Goal: Obtain resource: Download file/media

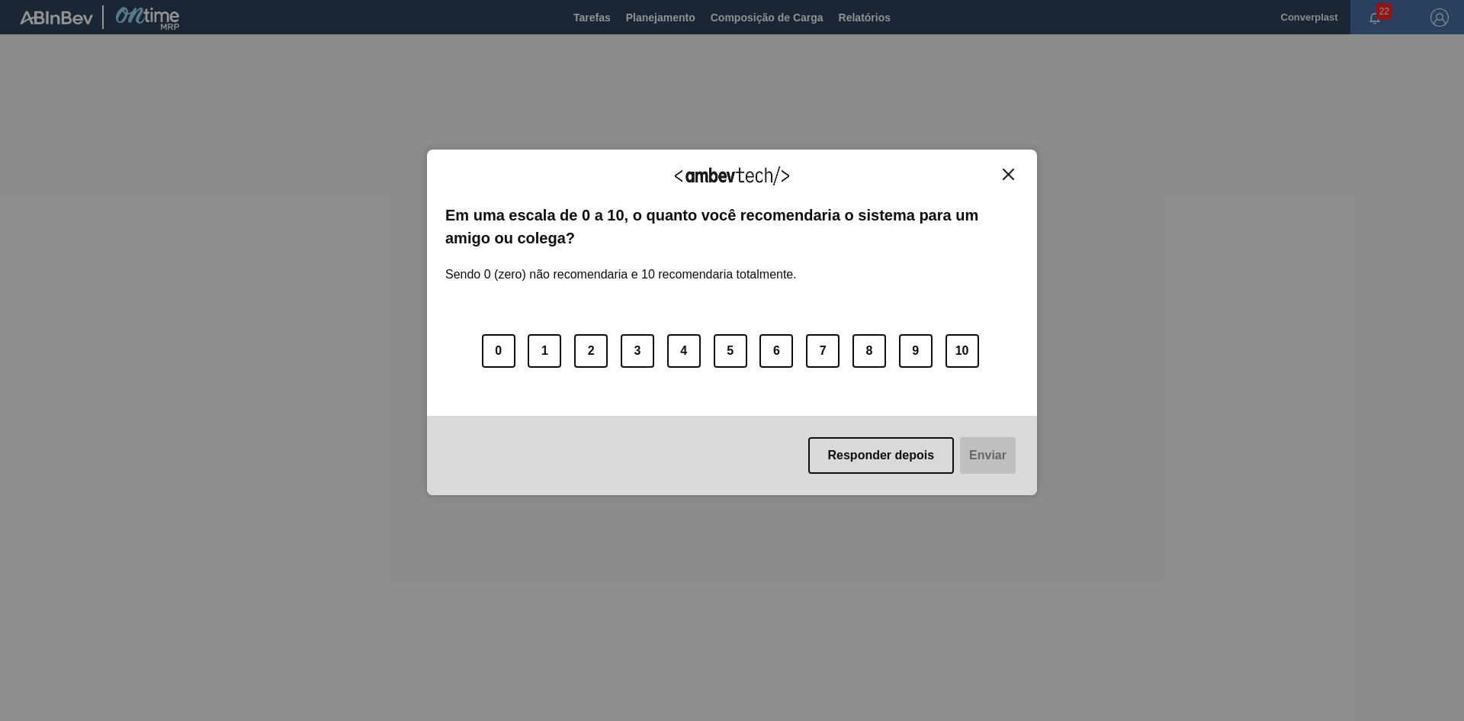
click at [1016, 175] on button "Close" at bounding box center [1008, 174] width 21 height 13
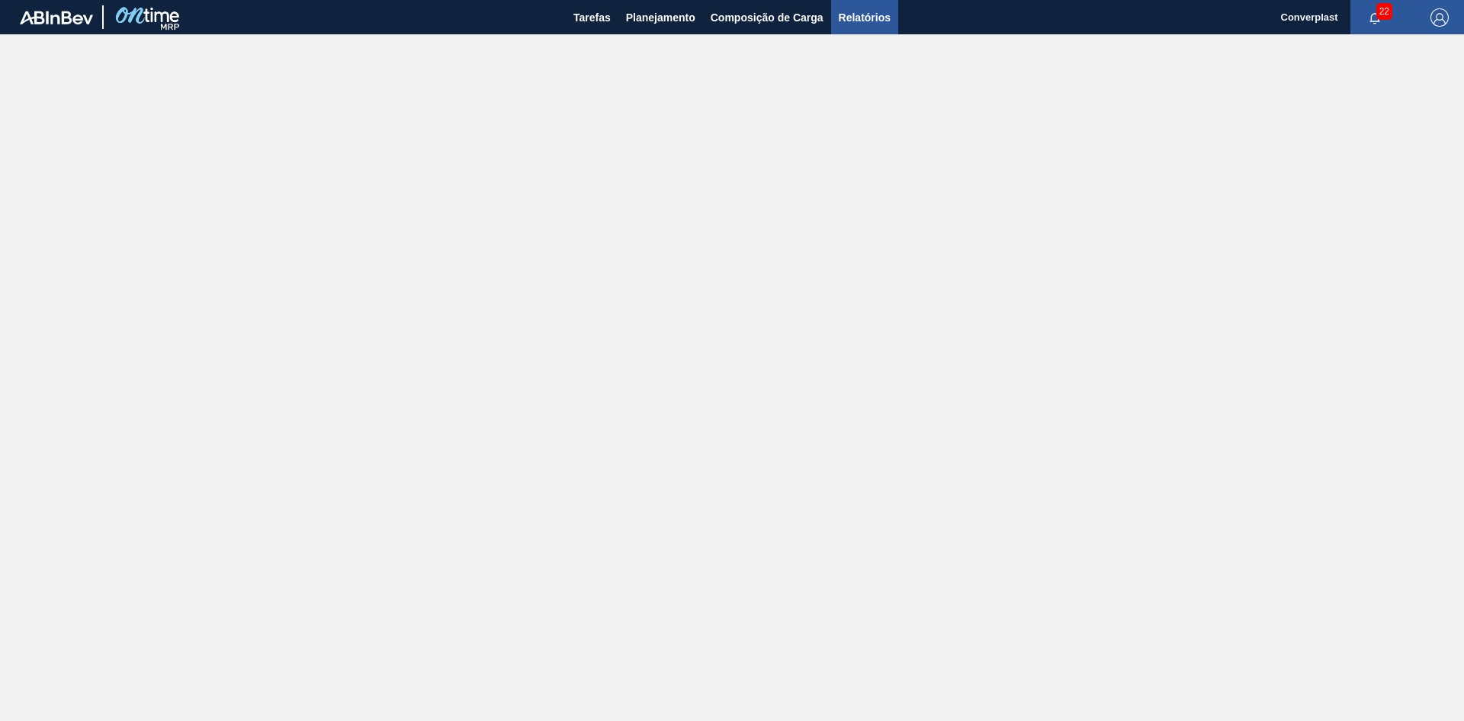
click at [863, 18] on span "Relatórios" at bounding box center [865, 17] width 52 height 18
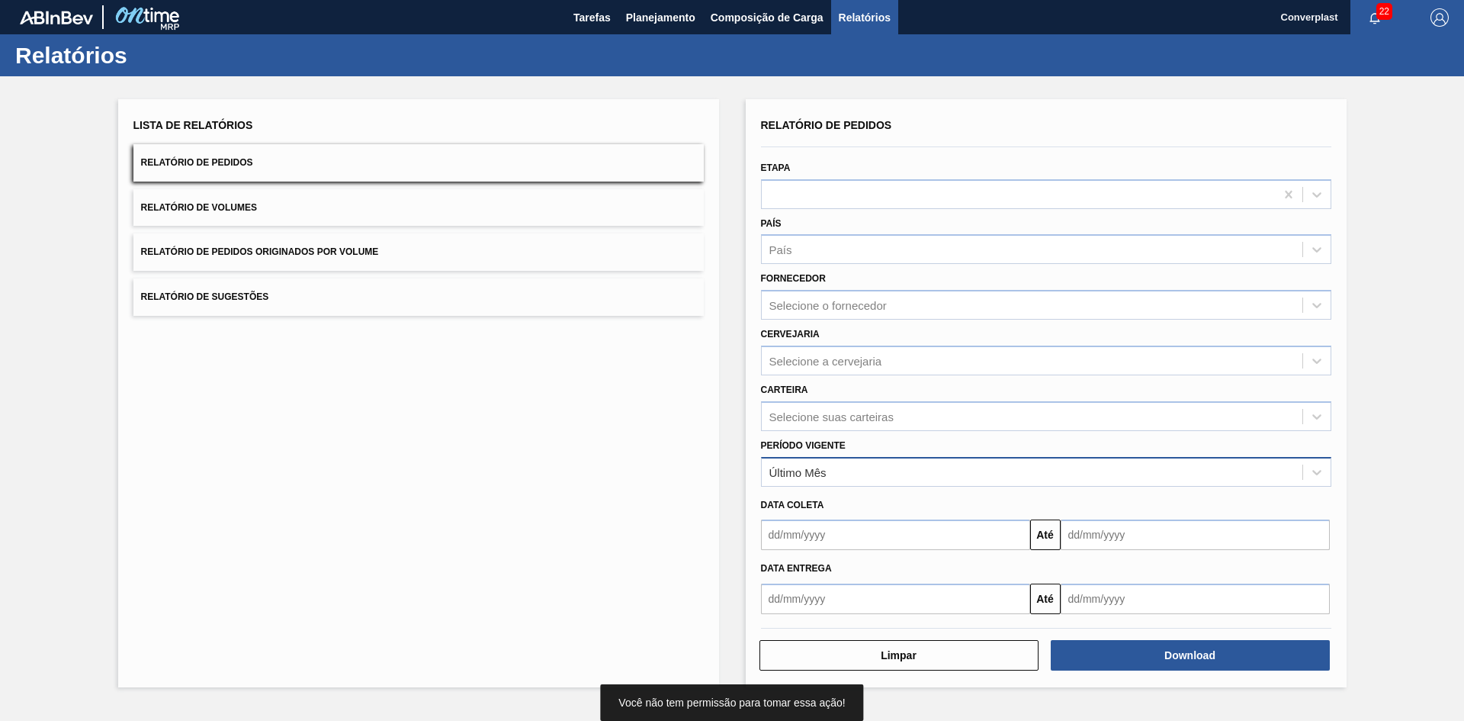
click at [847, 470] on div "Último Mês" at bounding box center [1032, 472] width 541 height 22
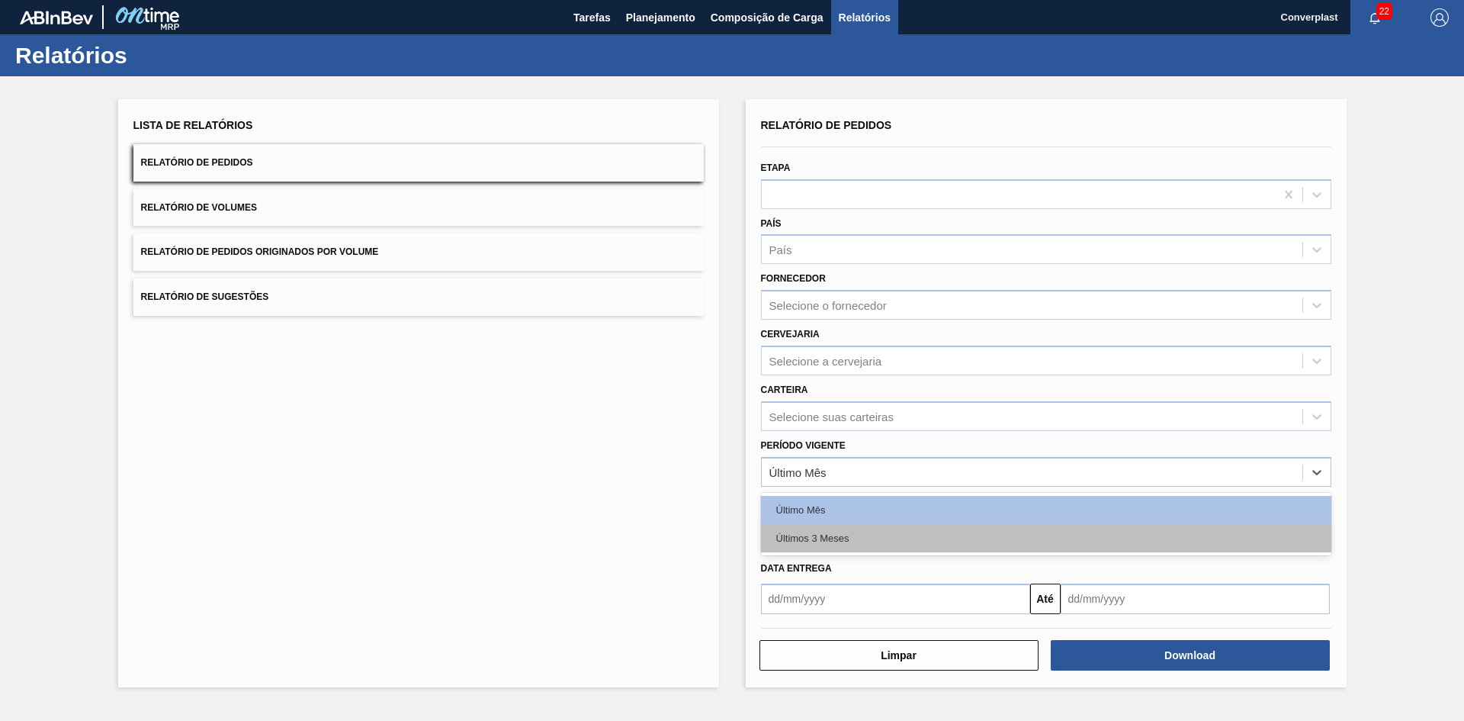
click at [834, 540] on div "Últimos 3 Meses" at bounding box center [1046, 538] width 570 height 28
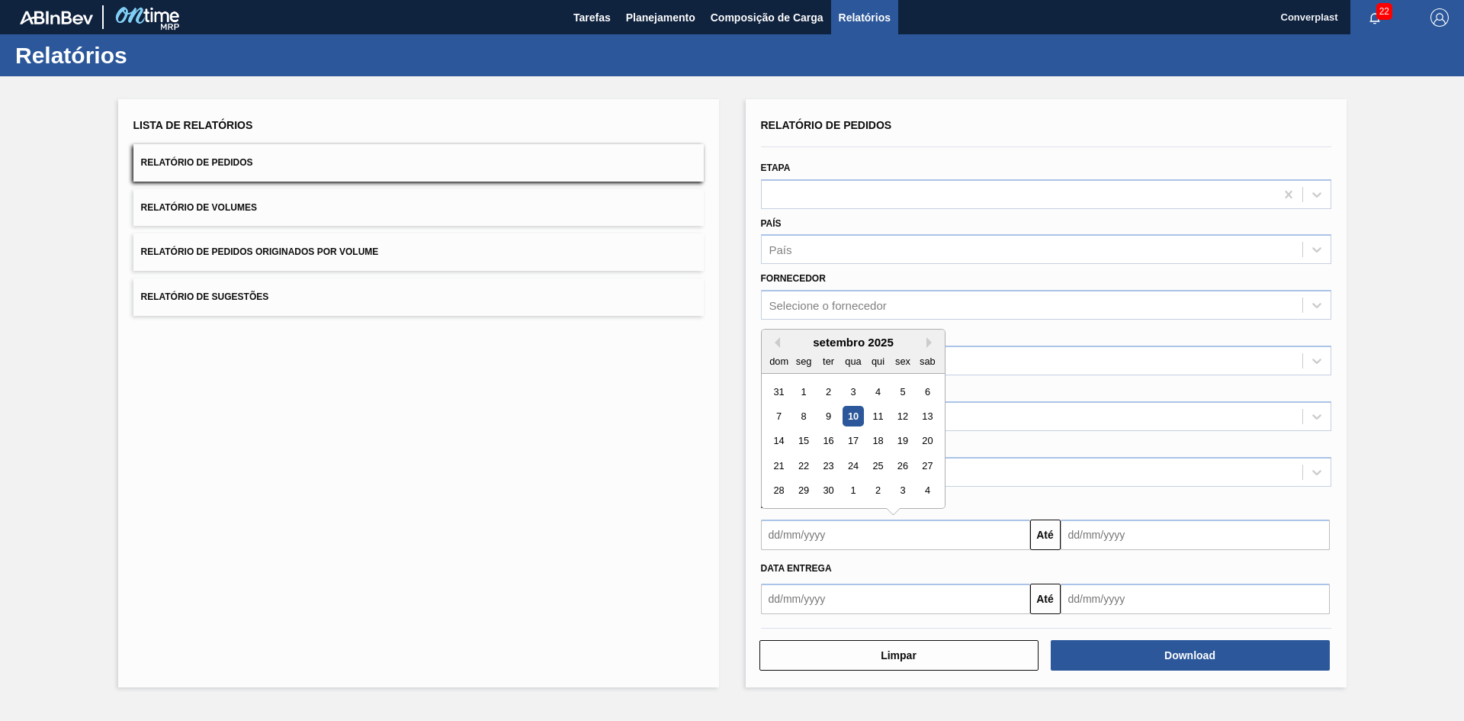
click at [898, 528] on input "text" at bounding box center [895, 534] width 269 height 31
click at [776, 339] on button "Previous Month" at bounding box center [774, 342] width 11 height 11
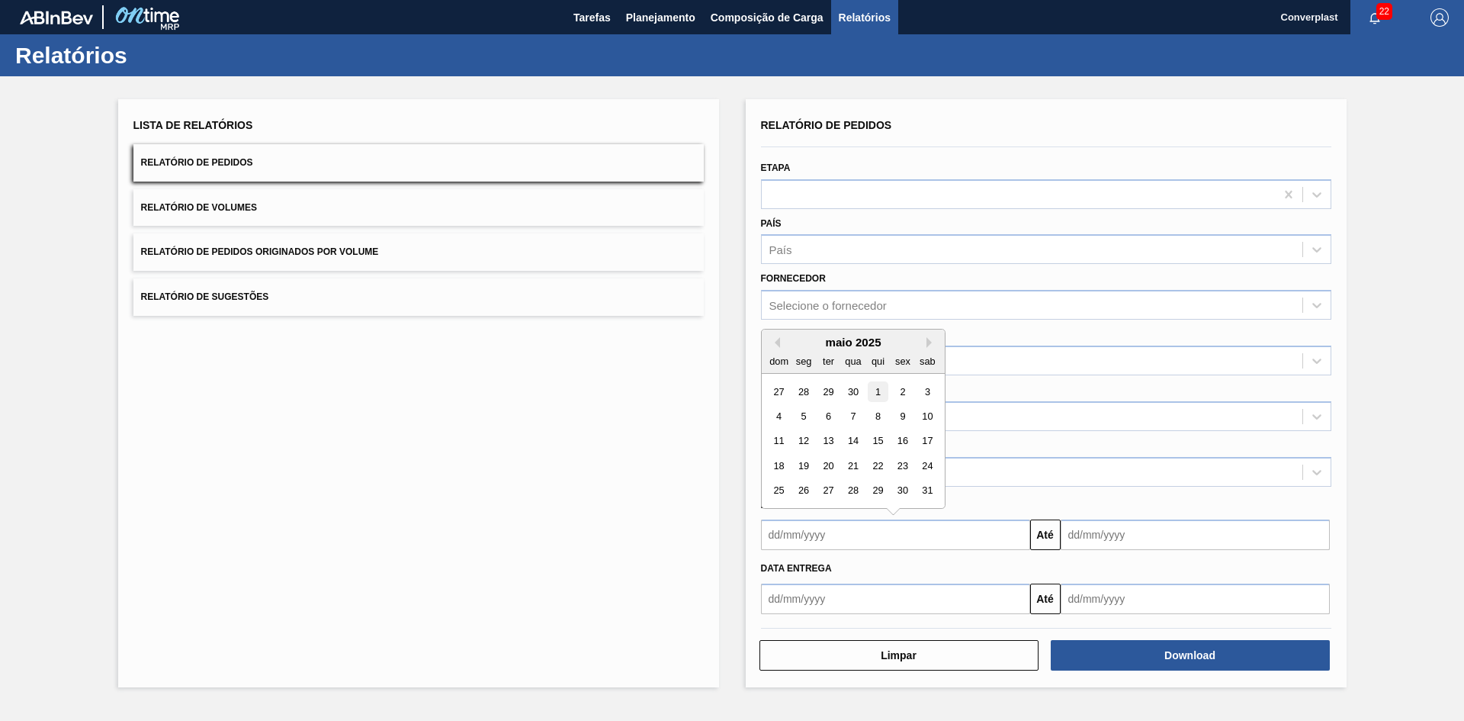
click at [881, 390] on div "1" at bounding box center [877, 391] width 21 height 21
type input "[DATE]"
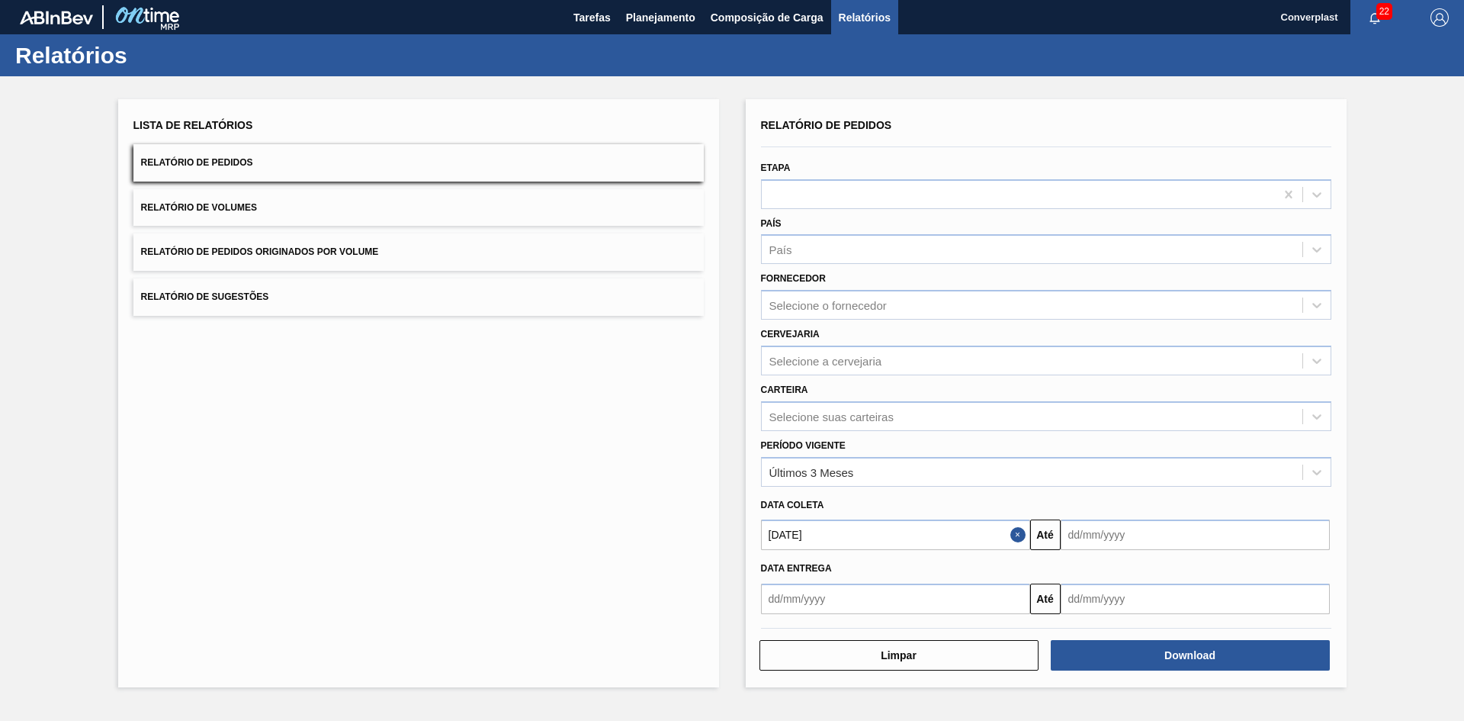
click at [1131, 533] on input "text" at bounding box center [1195, 534] width 269 height 31
click at [1232, 342] on button "Next Month" at bounding box center [1231, 342] width 11 height 11
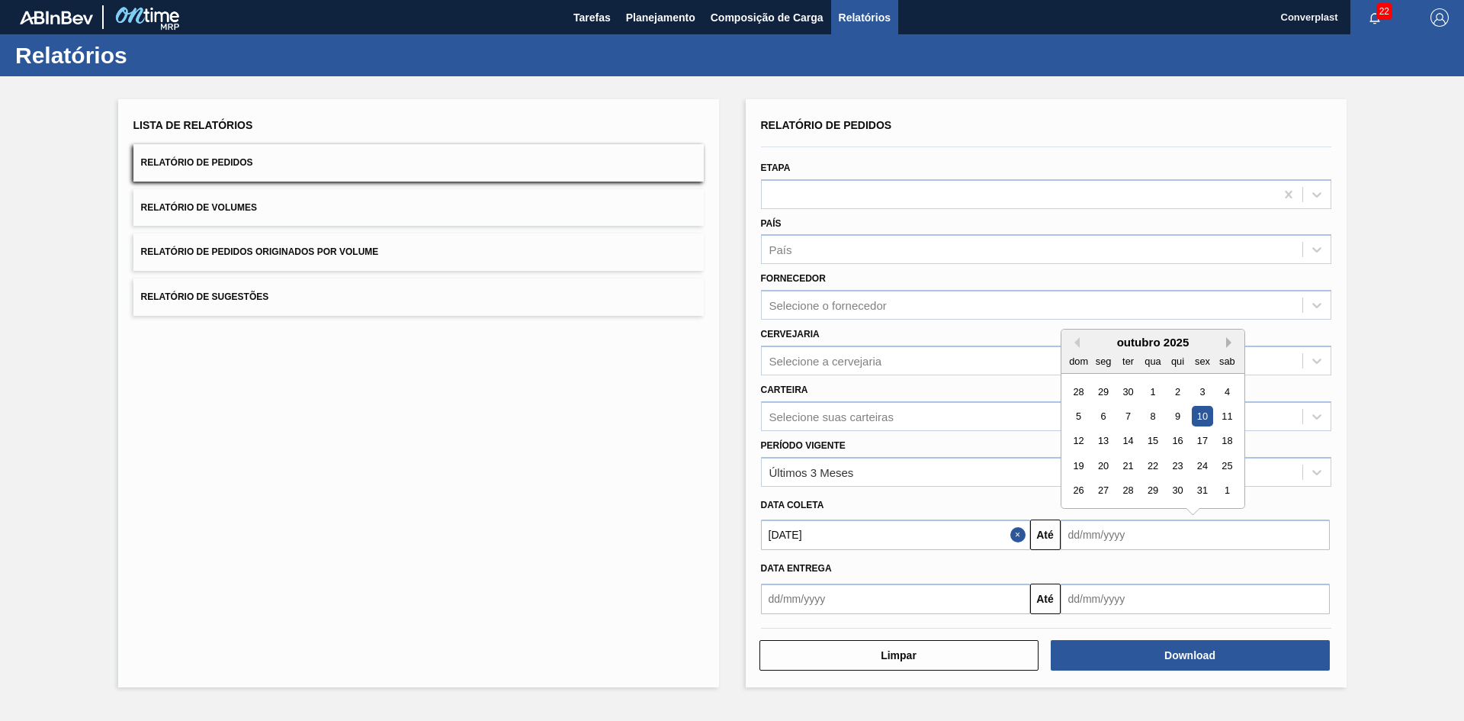
click at [1231, 342] on button "Next Month" at bounding box center [1231, 342] width 11 height 11
click at [1229, 342] on button "Next Month" at bounding box center [1231, 342] width 11 height 11
click at [1225, 342] on div "dezembro 2025" at bounding box center [1153, 342] width 183 height 13
click at [1228, 341] on button "Next Month" at bounding box center [1231, 342] width 11 height 11
click at [1229, 491] on div "31" at bounding box center [1226, 490] width 21 height 21
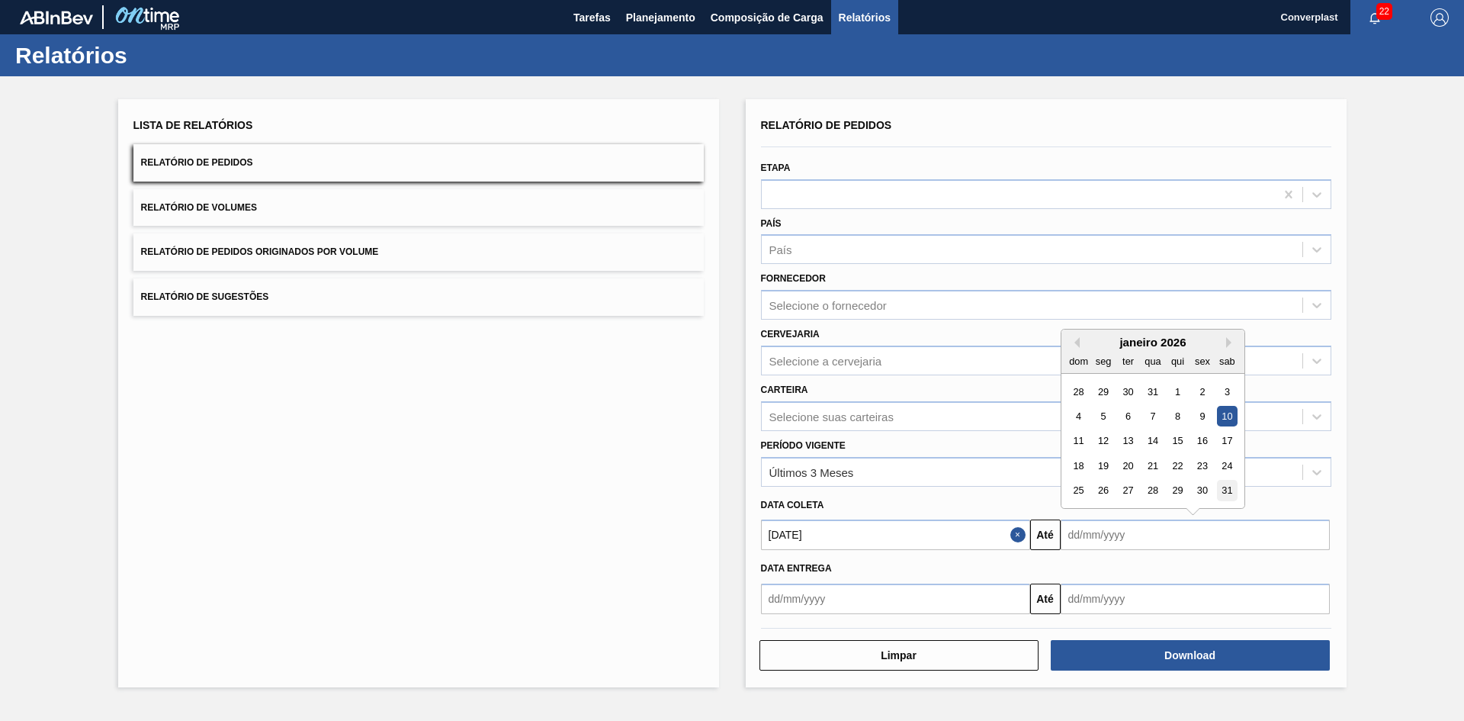
type input "[DATE]"
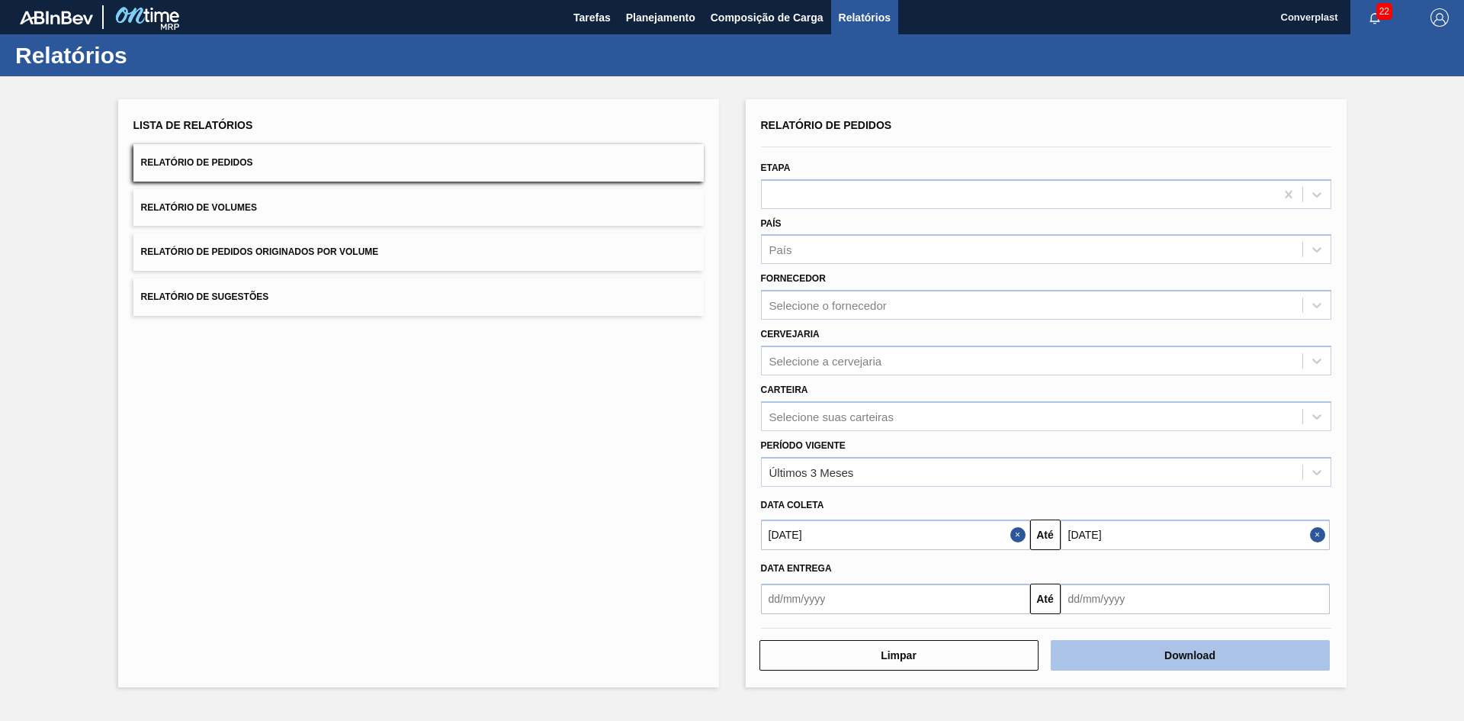
click at [1167, 655] on button "Download" at bounding box center [1190, 655] width 279 height 31
